Goal: Information Seeking & Learning: Learn about a topic

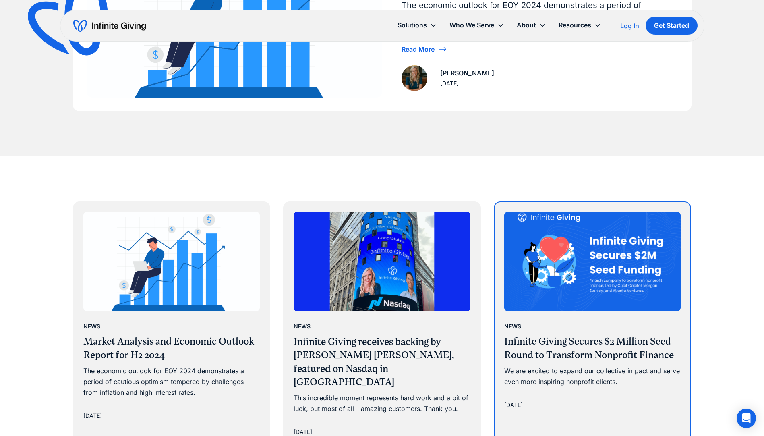
scroll to position [322, 0]
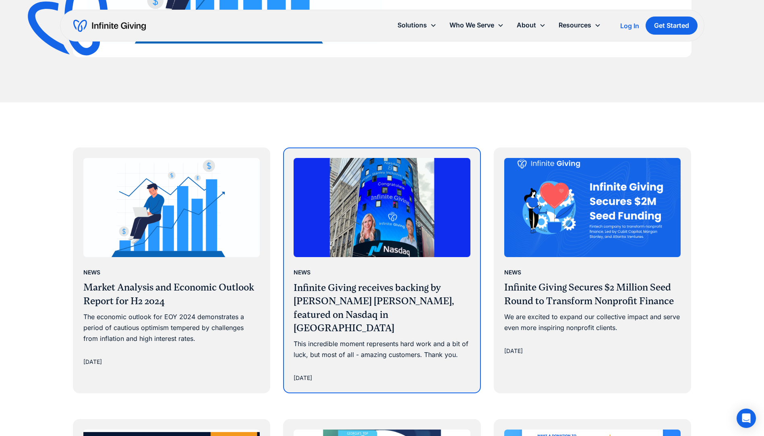
click at [359, 288] on h3 "Infinite Giving receives backing by [PERSON_NAME] [PERSON_NAME], featured on Na…" at bounding box center [381, 308] width 177 height 54
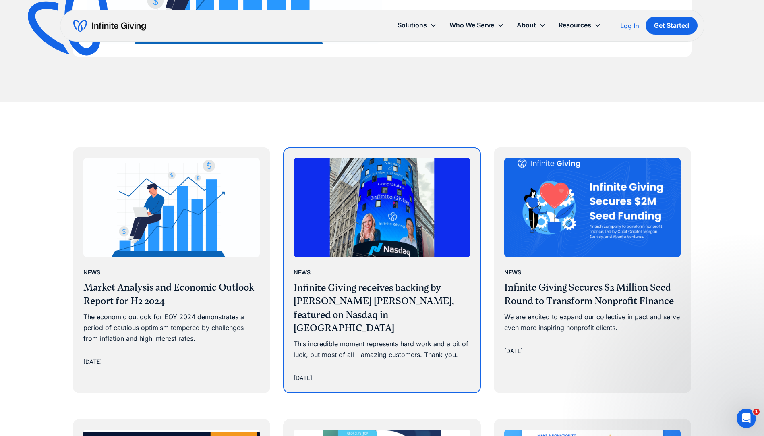
scroll to position [0, 0]
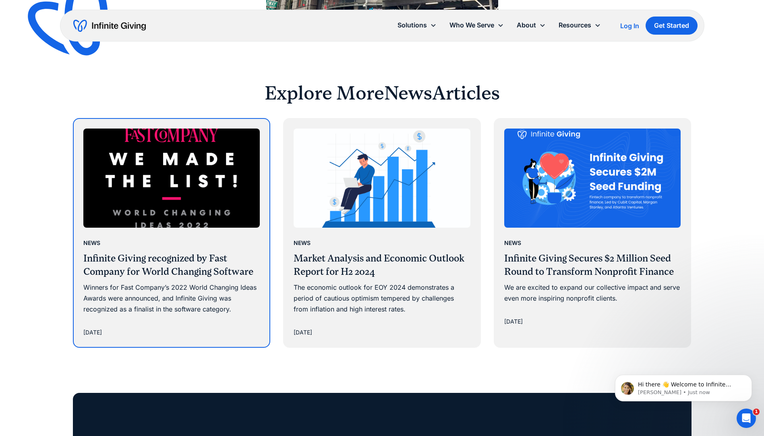
scroll to position [1006, 0]
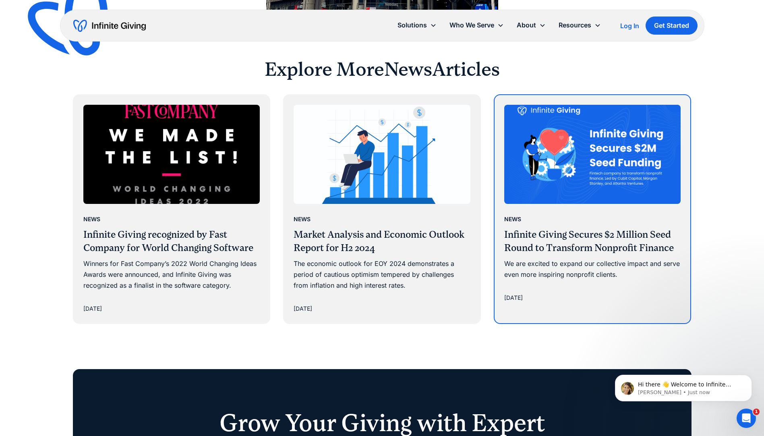
click at [629, 258] on div "We are excited to expand our collective impact and serve even more inspiring no…" at bounding box center [592, 269] width 177 height 22
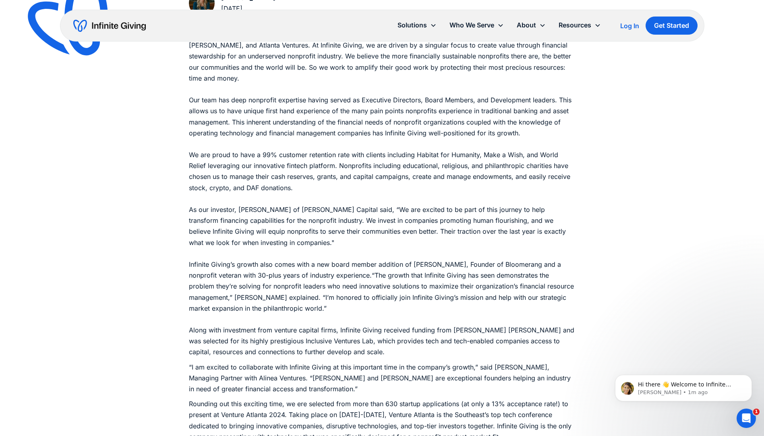
scroll to position [483, 0]
